Goal: Task Accomplishment & Management: Manage account settings

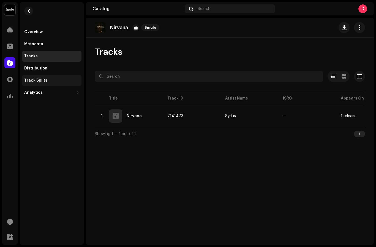
click at [68, 75] on div "Track Splits" at bounding box center [52, 80] width 60 height 11
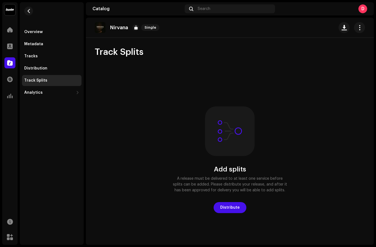
click at [4, 50] on div "Profile" at bounding box center [9, 46] width 15 height 15
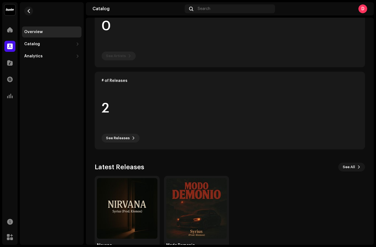
scroll to position [94, 0]
click at [76, 44] on div "Catalog" at bounding box center [52, 44] width 60 height 11
click at [72, 80] on div "Analytics" at bounding box center [49, 80] width 50 height 4
click at [64, 95] on div "Consumption" at bounding box center [52, 92] width 60 height 11
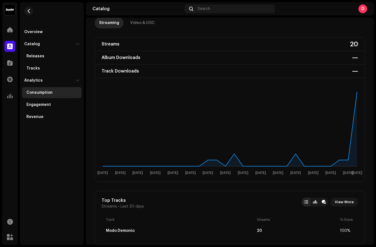
scroll to position [53, 0]
click at [13, 62] on div at bounding box center [9, 62] width 11 height 11
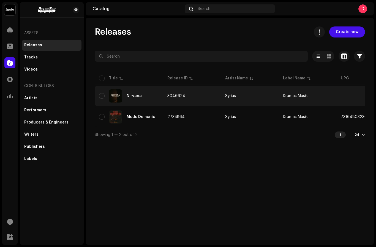
click at [136, 99] on div "Nirvana" at bounding box center [129, 95] width 60 height 13
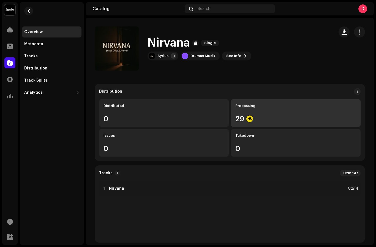
click at [254, 104] on div "Processing" at bounding box center [296, 106] width 121 height 4
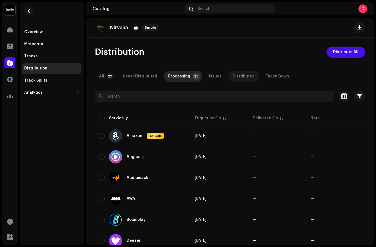
click at [244, 71] on div "Distributed" at bounding box center [244, 76] width 22 height 11
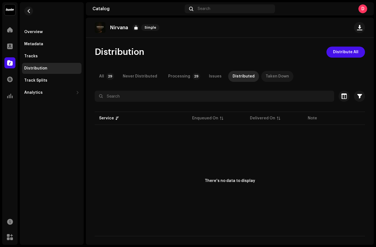
click at [279, 71] on div "Taken Down" at bounding box center [277, 76] width 23 height 11
click at [211, 68] on div "Distribution Distribute All All 29 Never Distributed Processing 29 Issues Distr…" at bounding box center [230, 142] width 288 height 190
click at [214, 71] on div "Issues" at bounding box center [215, 76] width 13 height 11
click at [140, 71] on div "Never Distributed" at bounding box center [140, 76] width 34 height 11
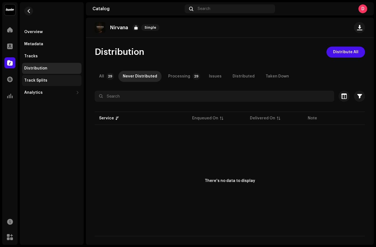
click at [66, 78] on div "Track Splits" at bounding box center [51, 80] width 55 height 4
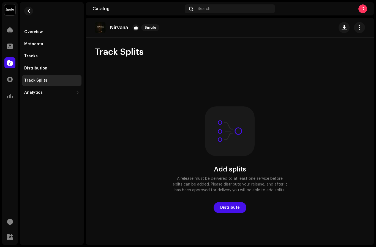
click at [6, 69] on div "Catalog" at bounding box center [9, 62] width 15 height 15
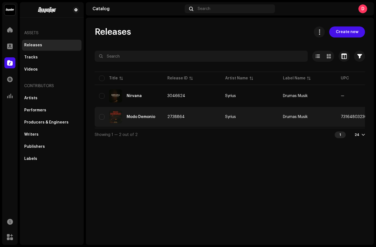
click at [145, 112] on div "Modo Demonio" at bounding box center [129, 116] width 60 height 13
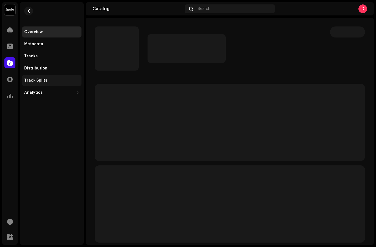
click at [55, 80] on div "Track Splits" at bounding box center [51, 80] width 55 height 4
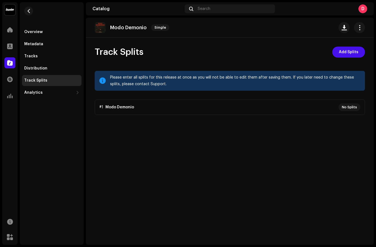
click at [179, 81] on div "Please enter all splits for this release at once as you will not be able to edi…" at bounding box center [235, 80] width 251 height 13
drag, startPoint x: 118, startPoint y: 109, endPoint x: 123, endPoint y: 109, distance: 5.5
click at [118, 109] on p-accordion "#1 Modo Demonio No Splits" at bounding box center [230, 106] width 271 height 15
click at [356, 54] on span "Add Splits" at bounding box center [349, 52] width 20 height 11
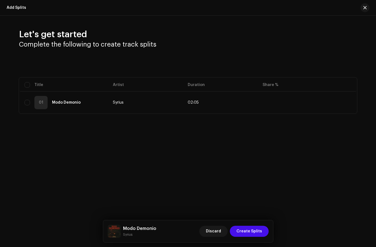
click at [238, 117] on div "Let's get started Complete the following to create track splits Selected 0 Sele…" at bounding box center [188, 86] width 376 height 141
click at [219, 120] on div "Let's get started Complete the following to create track splits Selected 0 Sele…" at bounding box center [188, 86] width 376 height 141
click at [255, 247] on html "Drumas Musik Home Profile Catalog Transactions Analytics Resources Marketplace …" at bounding box center [188, 123] width 376 height 247
drag, startPoint x: 246, startPoint y: 246, endPoint x: 248, endPoint y: 249, distance: 4.1
click at [248, 247] on html "Drumas Musik Home Profile Catalog Transactions Analytics Resources Marketplace …" at bounding box center [188, 123] width 376 height 247
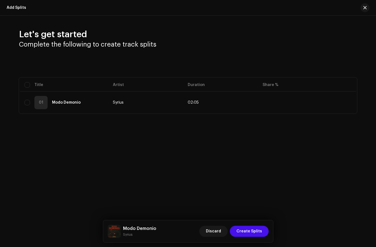
click at [240, 247] on html "Drumas Musik Home Profile Catalog Transactions Analytics Resources Marketplace …" at bounding box center [188, 123] width 376 height 247
click at [251, 247] on html "Drumas Musik Home Profile Catalog Transactions Analytics Resources Marketplace …" at bounding box center [188, 123] width 376 height 247
click at [364, 28] on div "Let's get started Complete the following to create track splits Selected 0 Sele…" at bounding box center [188, 86] width 376 height 141
click at [368, 28] on div "Let's get started Complete the following to create track splits Selected 0 Sele…" at bounding box center [188, 86] width 376 height 141
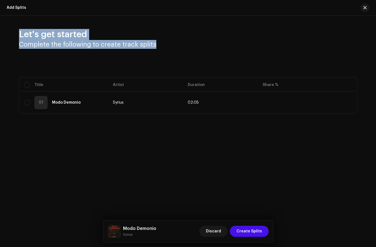
click at [337, 53] on div "Let's get started Complete the following to create track splits Selected 0 Sele…" at bounding box center [188, 71] width 356 height 85
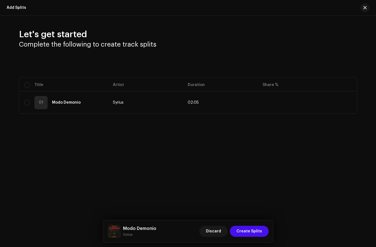
click at [94, 122] on div "Let's get started Complete the following to create track splits Selected 0 Sele…" at bounding box center [188, 86] width 376 height 141
click at [365, 22] on div "Let's get started Complete the following to create track splits Selected 0 Sele…" at bounding box center [188, 86] width 376 height 141
click at [224, 246] on div "Add Splits Let's get started Complete the following to create track splits Sele…" at bounding box center [188, 123] width 376 height 247
click at [224, 247] on html "Drumas Musik Home Profile Catalog Transactions Analytics Resources Marketplace …" at bounding box center [188, 123] width 376 height 247
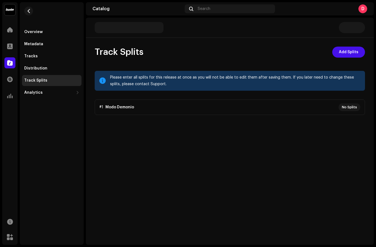
click at [236, 106] on p-accordion "#1 Modo Demonio No Splits" at bounding box center [230, 106] width 271 height 15
click at [347, 47] on span "Add Splits" at bounding box center [349, 52] width 20 height 11
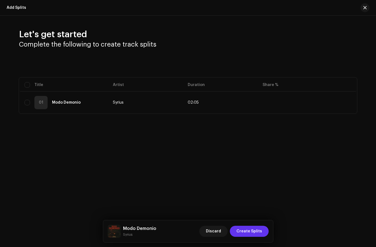
click at [254, 228] on span "Create Splits" at bounding box center [250, 231] width 26 height 11
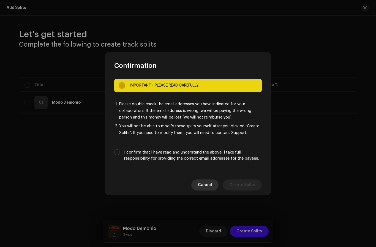
click at [209, 183] on span "Cancel" at bounding box center [205, 184] width 14 height 11
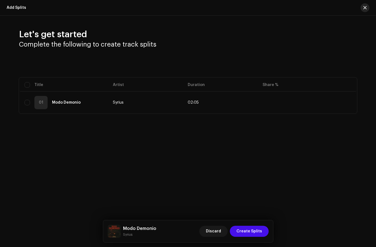
click at [369, 9] on button "button" at bounding box center [365, 7] width 9 height 9
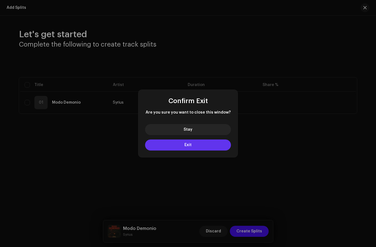
click at [206, 143] on button "Exit" at bounding box center [188, 144] width 86 height 11
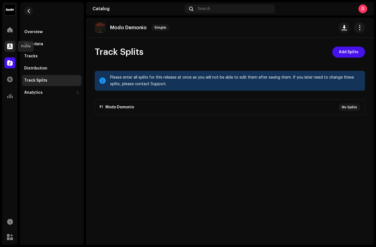
click at [8, 48] on span at bounding box center [10, 46] width 6 height 4
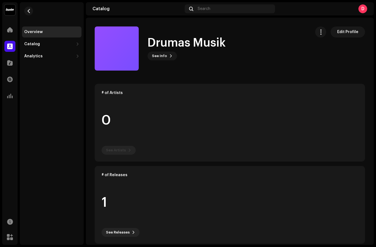
click at [8, 45] on span at bounding box center [10, 46] width 6 height 4
click at [9, 31] on span at bounding box center [10, 30] width 6 height 4
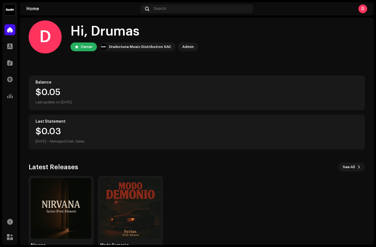
scroll to position [6, 0]
click at [58, 118] on div "Last Statement $0.03 Sep 2025 • Managed Distr. Sales" at bounding box center [197, 132] width 337 height 35
click at [58, 130] on div "$0.03 Sep 2025 • Managed Distr. Sales" at bounding box center [60, 136] width 49 height 18
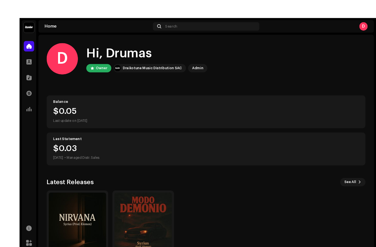
scroll to position [11, 0]
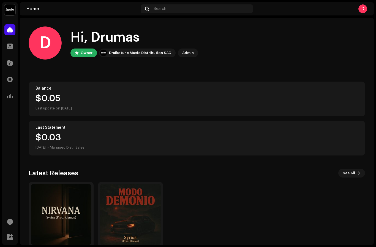
drag, startPoint x: 80, startPoint y: 185, endPoint x: 80, endPoint y: 196, distance: 10.7
click at [80, 185] on img at bounding box center [61, 214] width 61 height 61
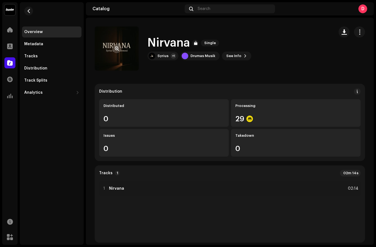
click at [120, 46] on button "button" at bounding box center [116, 48] width 9 height 9
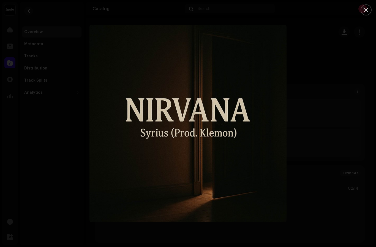
click at [29, 54] on div at bounding box center [188, 123] width 376 height 247
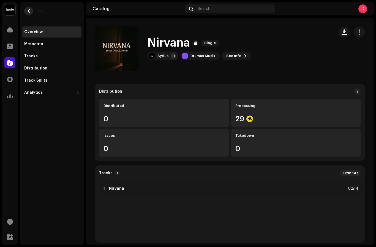
click at [29, 14] on button "button" at bounding box center [28, 11] width 9 height 9
